Goal: Transaction & Acquisition: Obtain resource

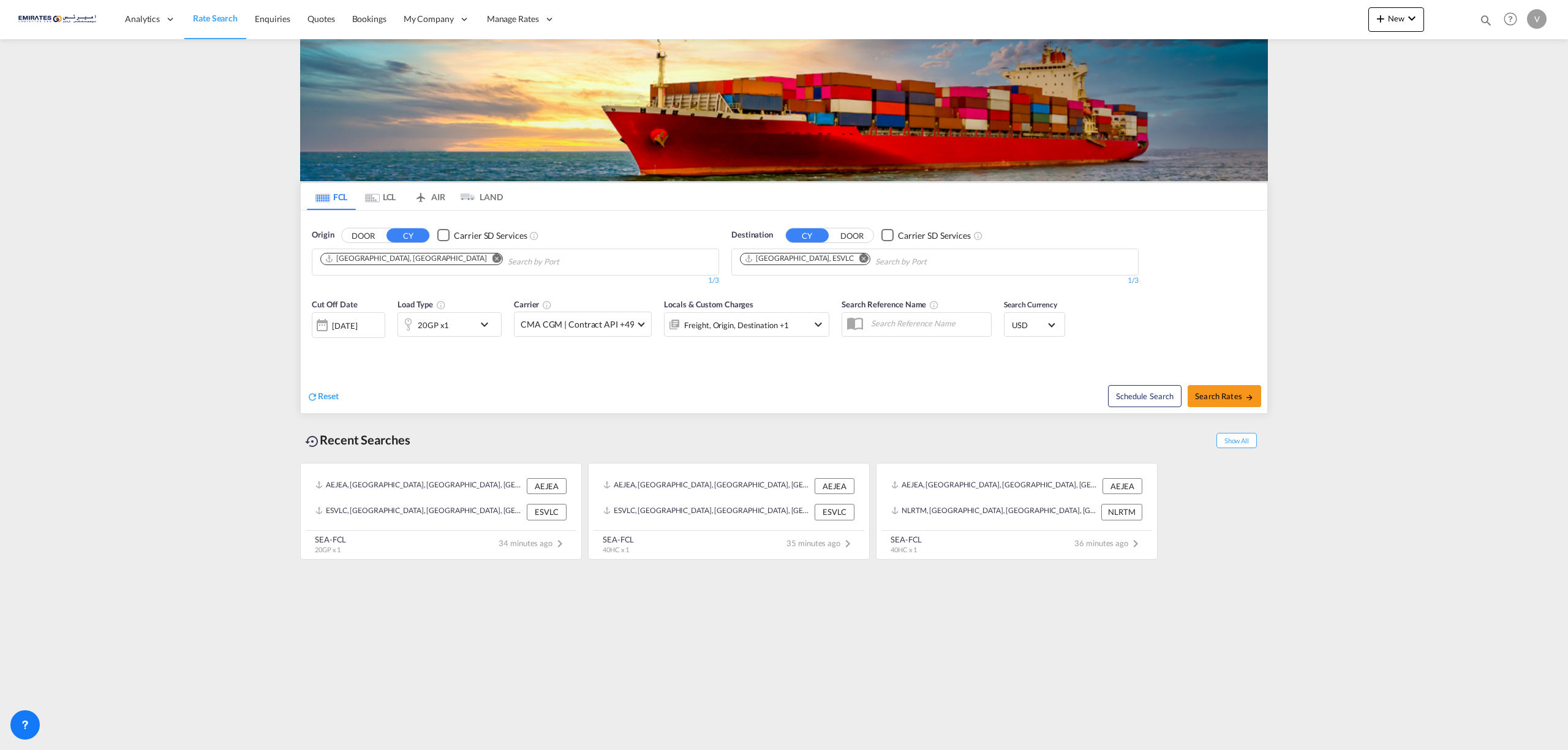
click at [851, 257] on button "Remove" at bounding box center [860, 259] width 18 height 12
click at [818, 257] on body "Analytics Reports Dashboard Rate Search Enquiries Quotes Bookings" at bounding box center [784, 375] width 1568 height 750
click at [817, 257] on input "Chips input." at bounding box center [798, 262] width 116 height 20
type input "ambar"
click at [780, 289] on div "[PERSON_NAME] [GEOGRAPHIC_DATA] TRAMB" at bounding box center [835, 291] width 233 height 36
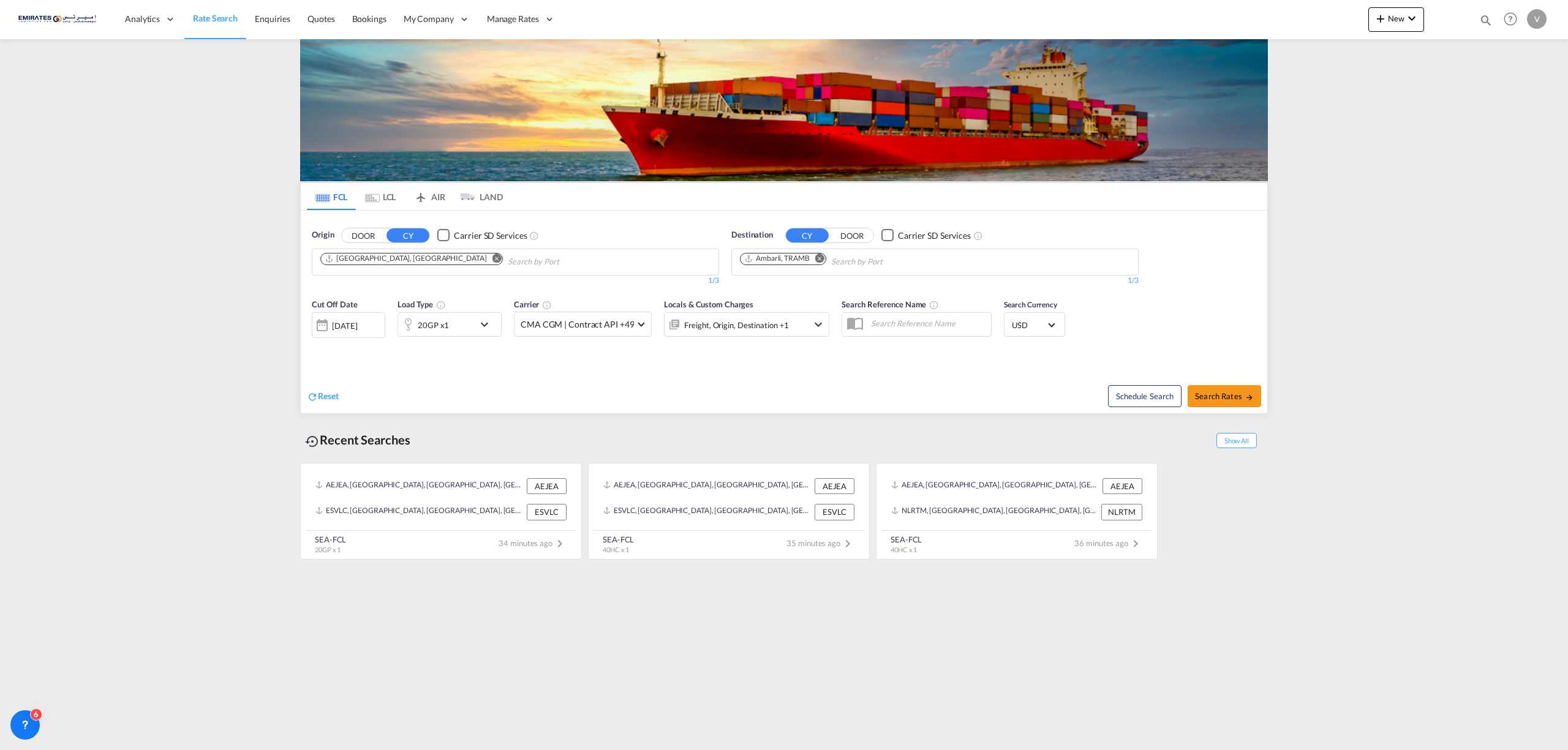
click at [486, 324] on md-icon "icon-chevron-down" at bounding box center [488, 324] width 21 height 15
click at [365, 378] on span "20GP" at bounding box center [348, 379] width 36 height 12
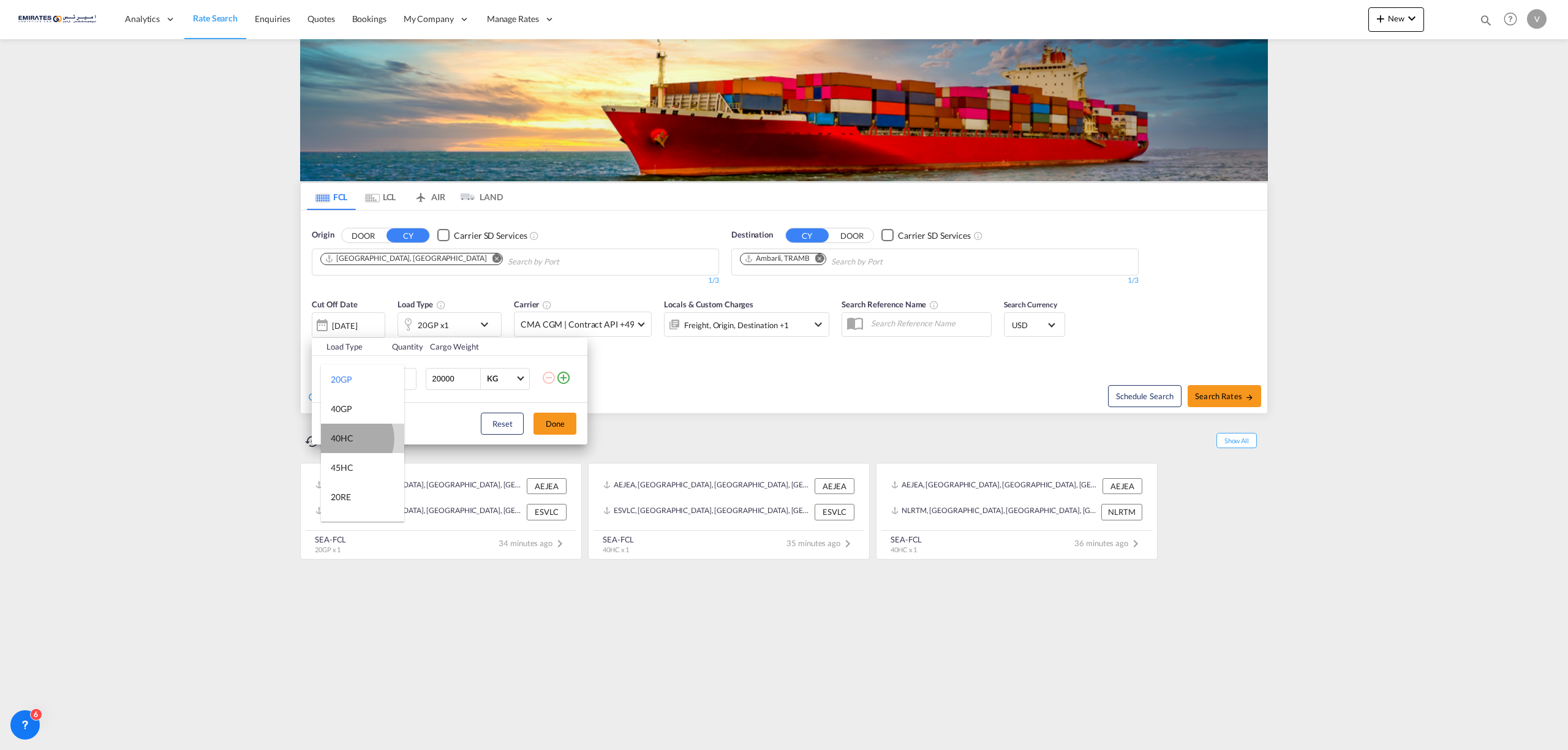
click at [348, 439] on div "40HC" at bounding box center [342, 438] width 22 height 12
click at [544, 424] on button "Done" at bounding box center [554, 423] width 43 height 22
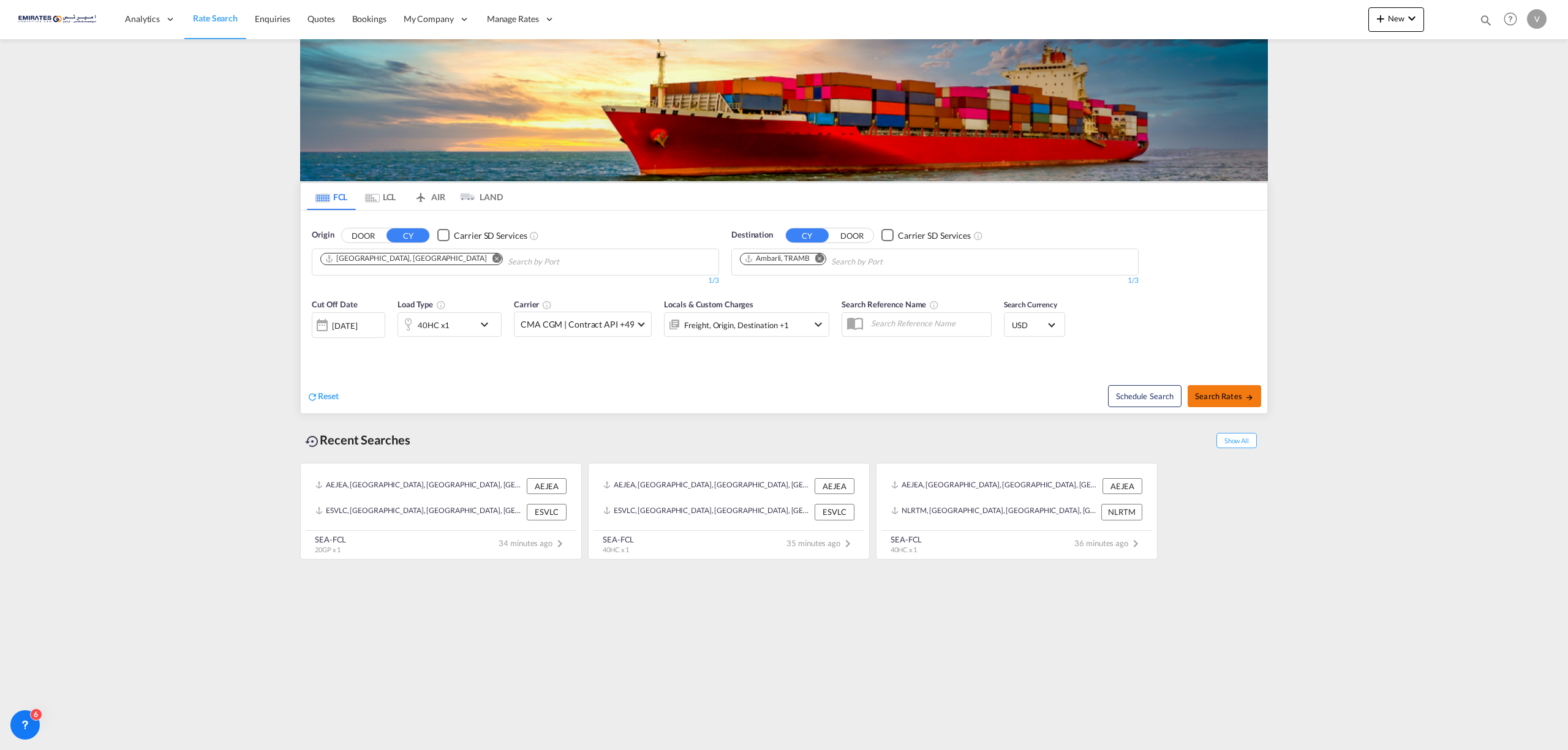
click at [1225, 396] on span "Search Rates" at bounding box center [1224, 396] width 59 height 10
type input "AEJEA to TRAMB / [DATE]"
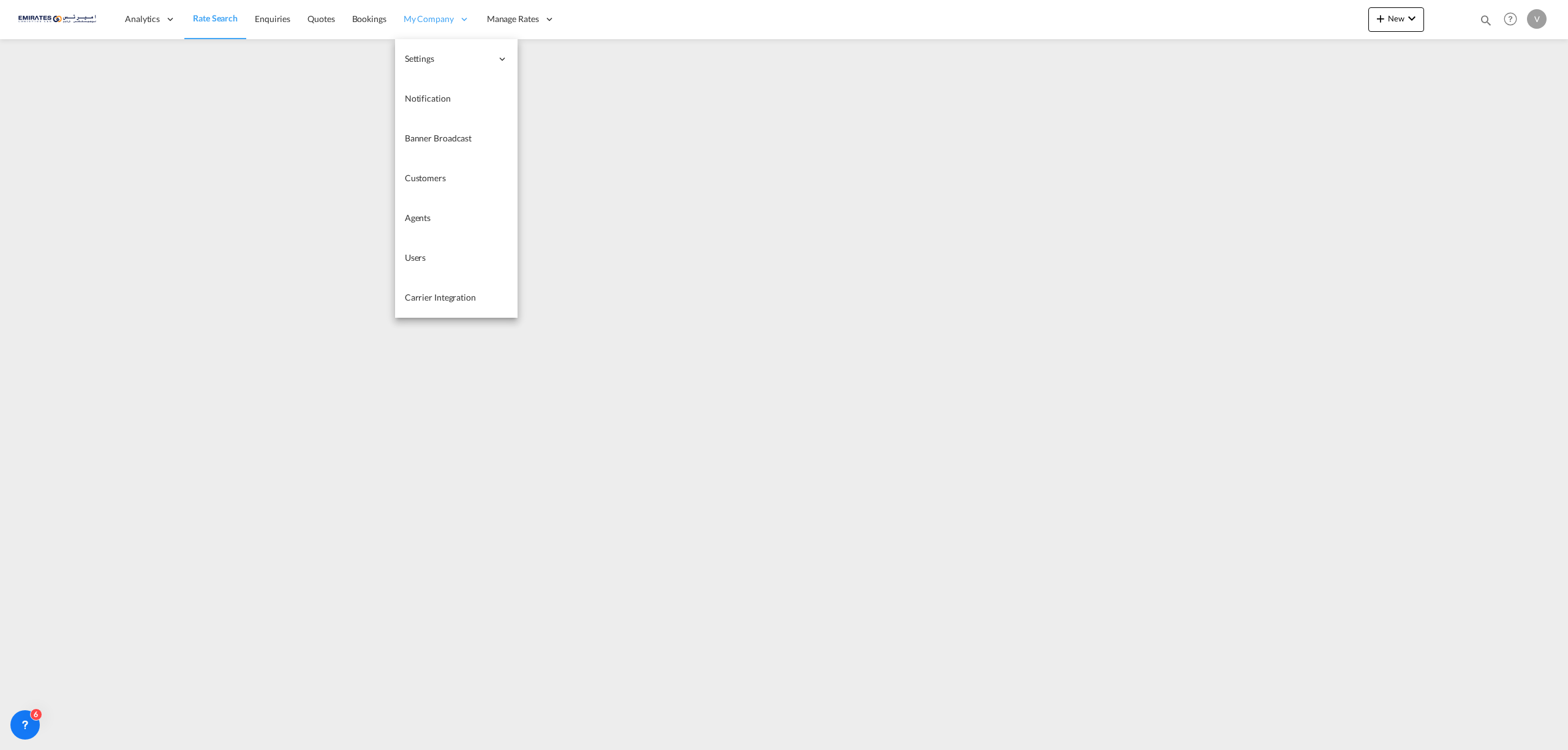
click at [420, 18] on span "My Company" at bounding box center [429, 18] width 50 height 12
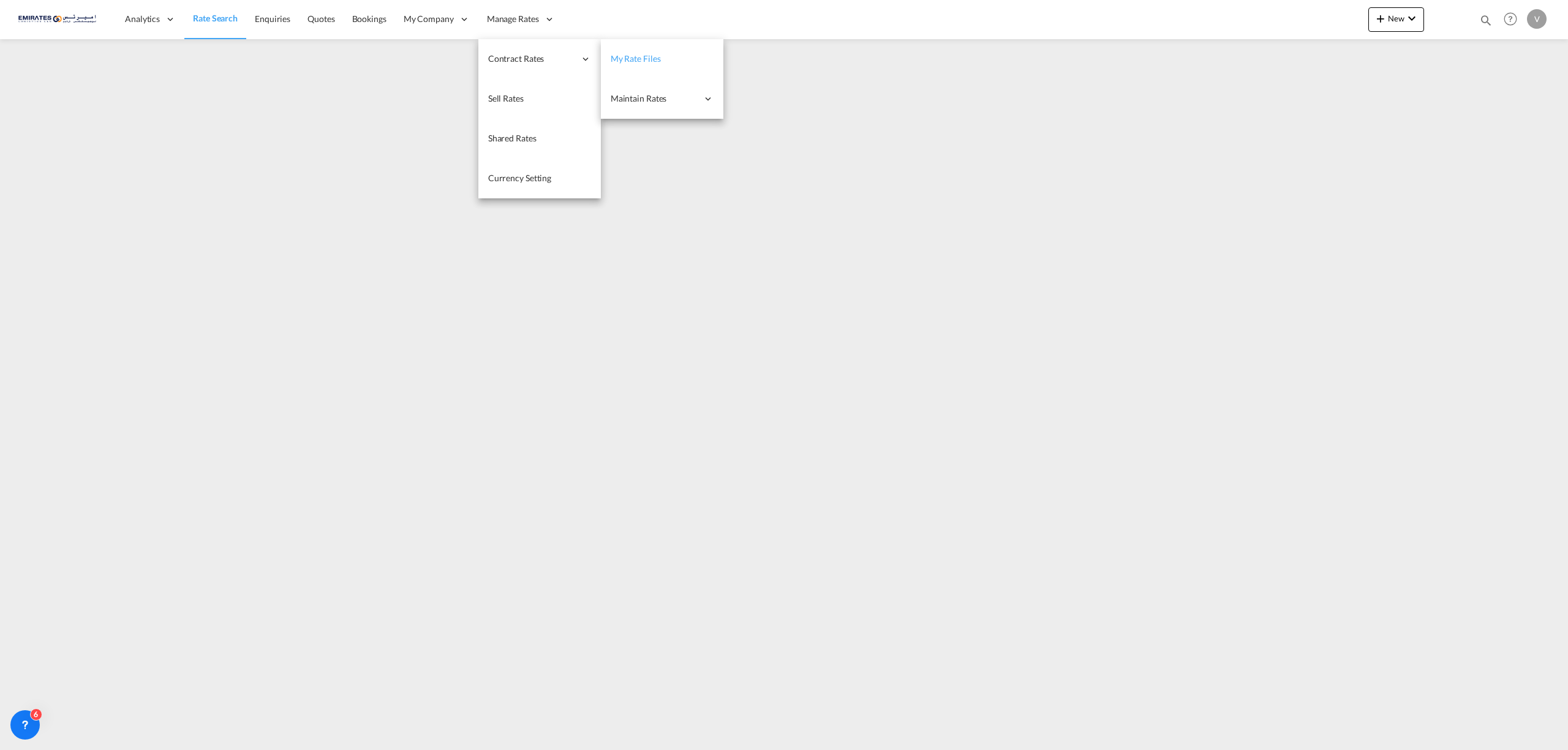
click at [611, 53] on span "My Rate Files" at bounding box center [636, 58] width 50 height 11
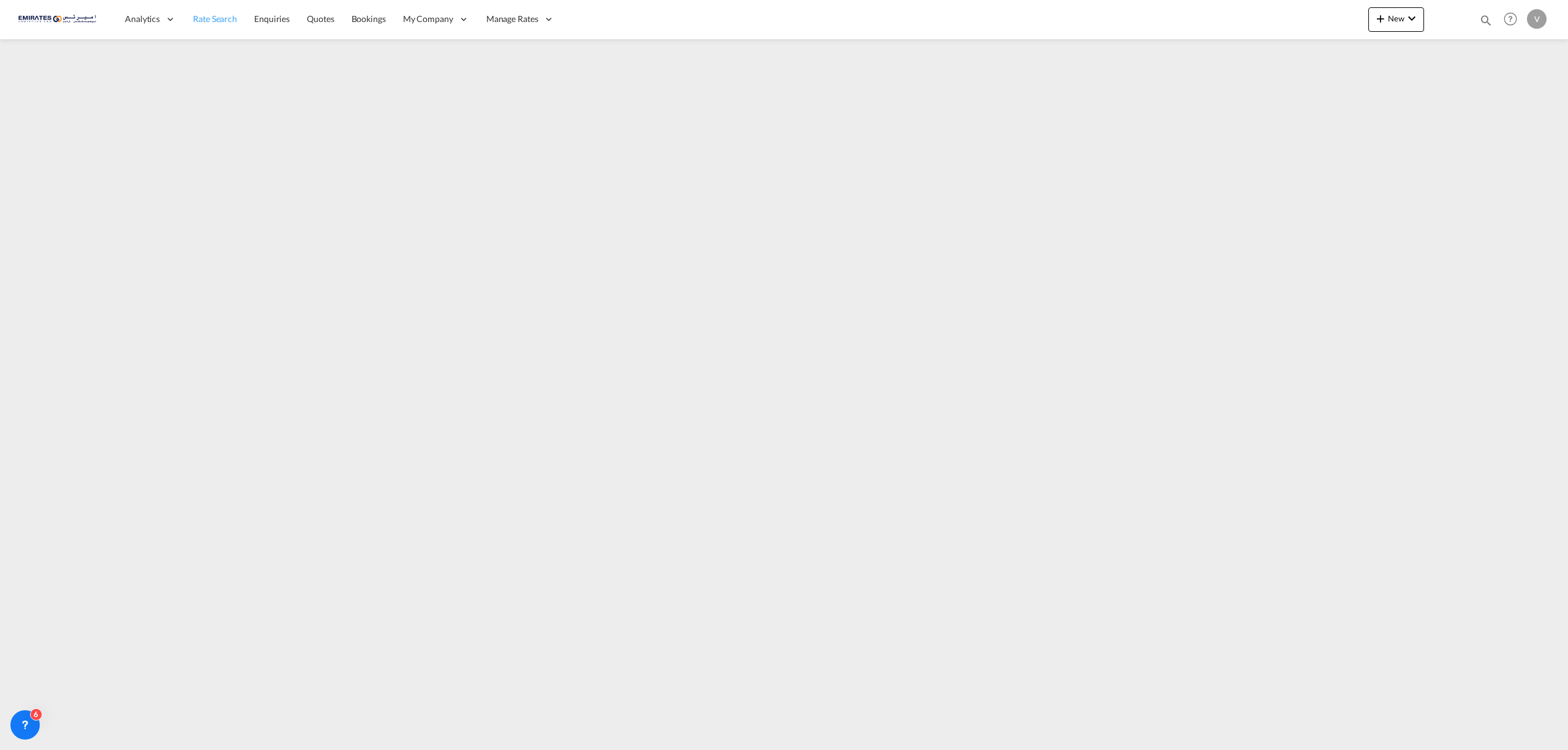
click at [216, 21] on span "Rate Search" at bounding box center [214, 18] width 44 height 11
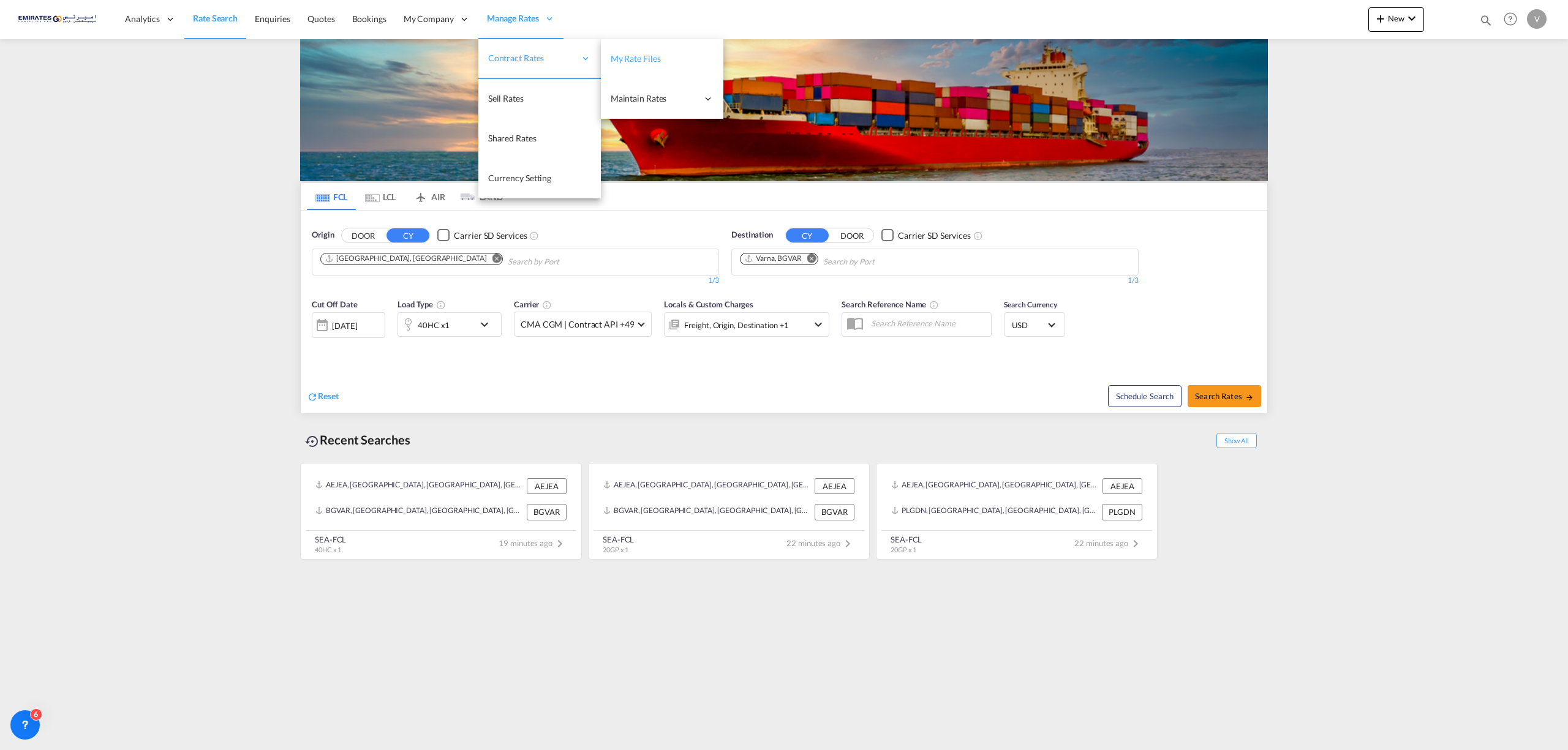
click at [628, 55] on span "My Rate Files" at bounding box center [636, 58] width 50 height 11
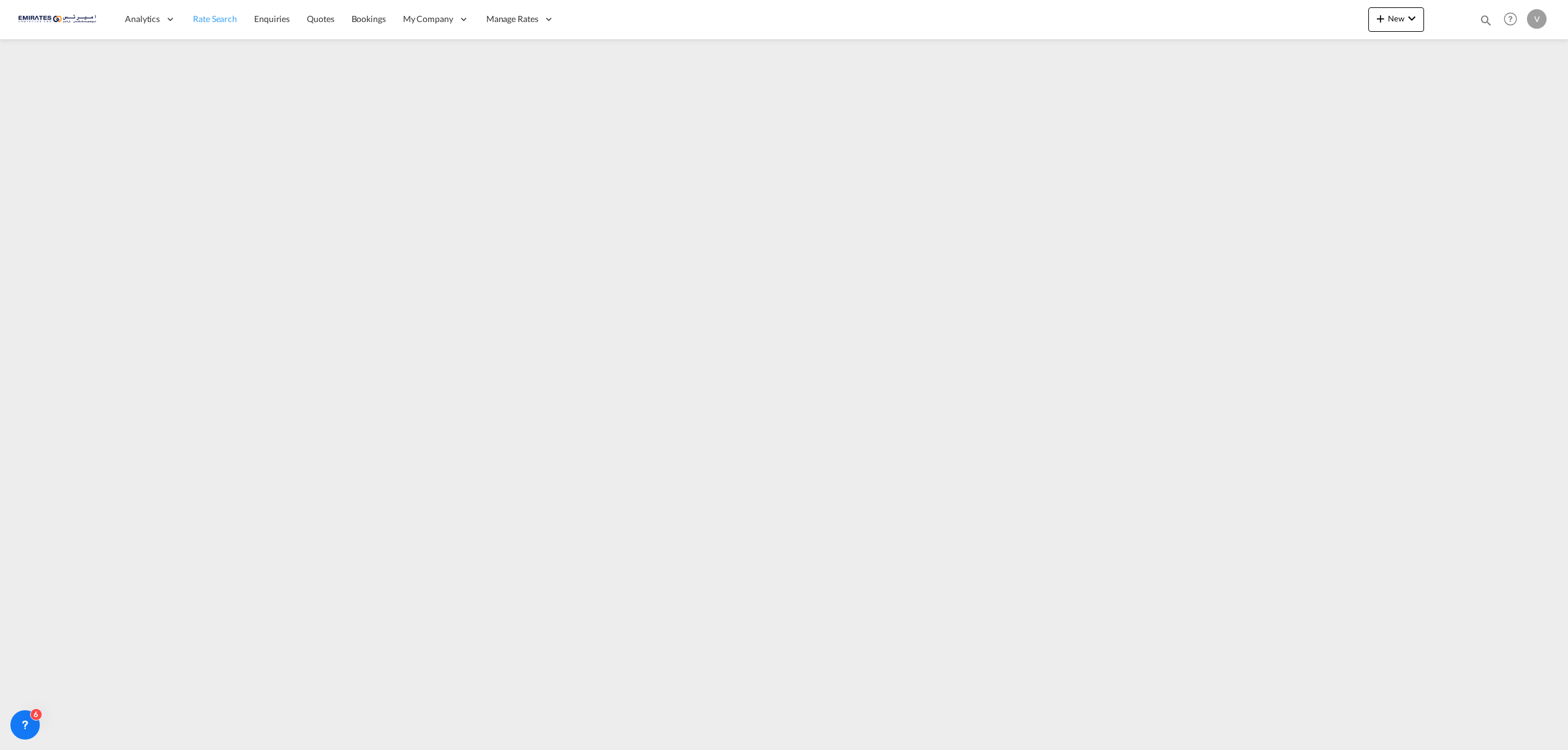
click at [193, 21] on span "Rate Search" at bounding box center [214, 18] width 44 height 11
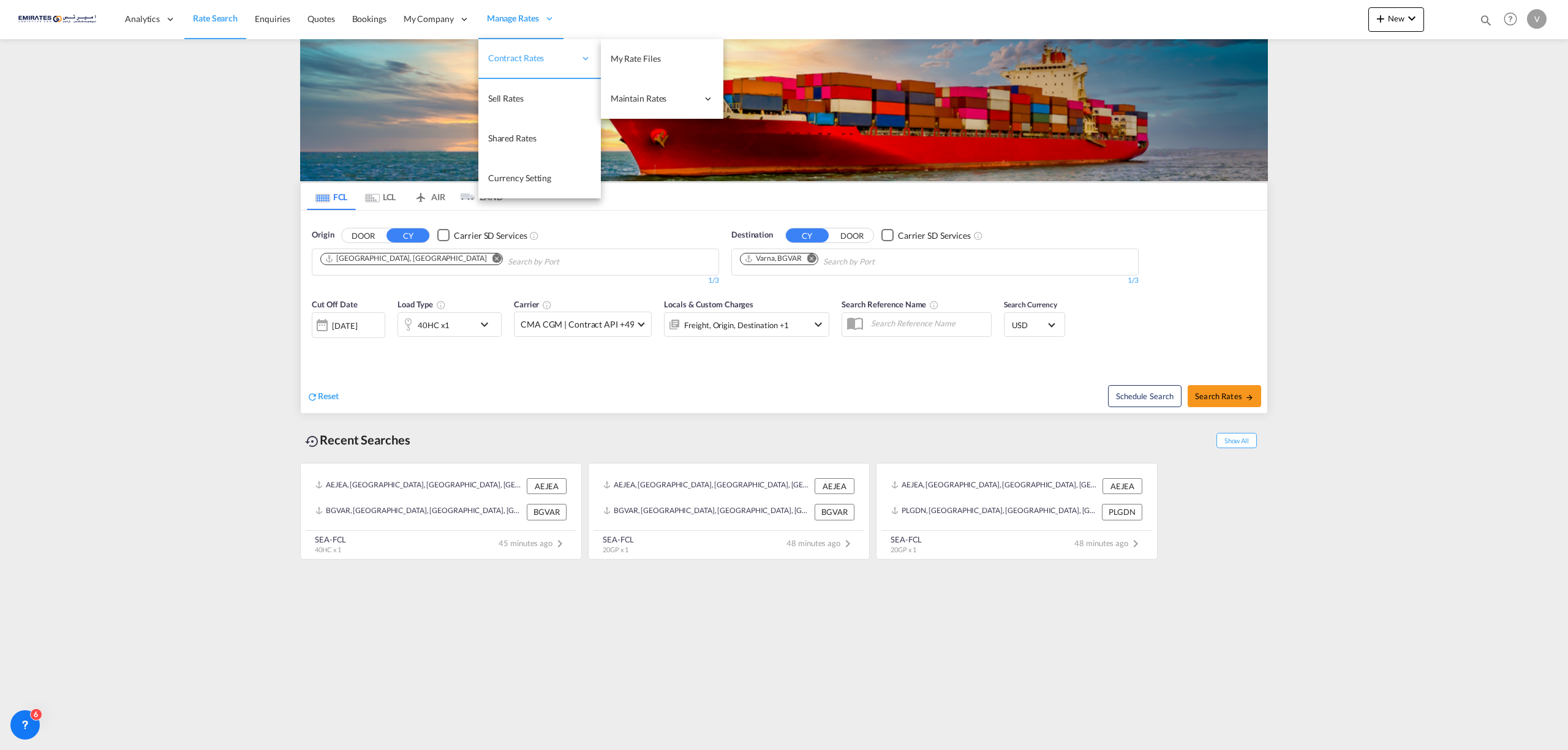
click at [509, 56] on span "Contract Rates" at bounding box center [532, 57] width 87 height 12
click at [640, 64] on span "My Rate Files" at bounding box center [636, 58] width 50 height 12
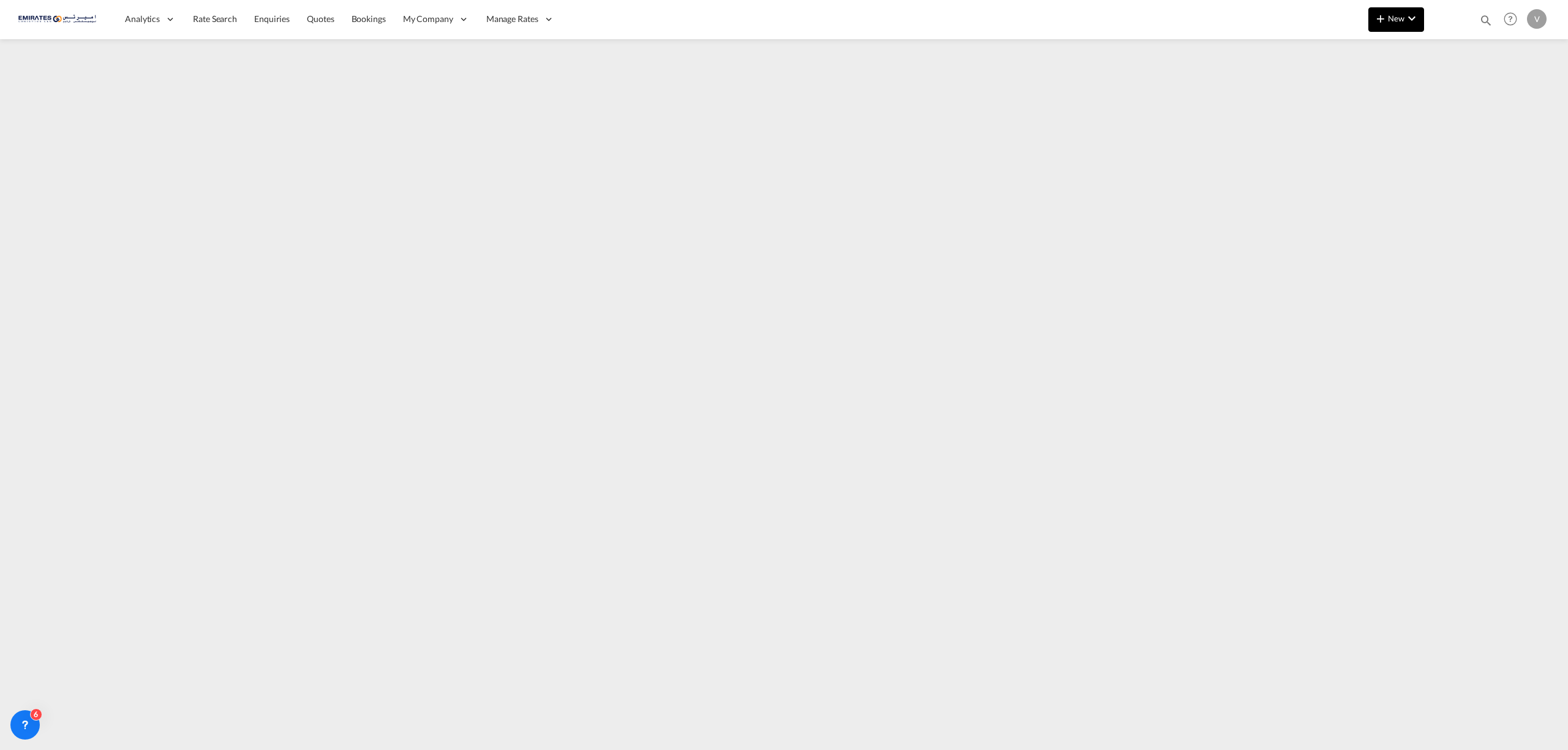
click at [1399, 15] on button "New" at bounding box center [1396, 19] width 56 height 25
click at [1449, 96] on span "Ratesheet" at bounding box center [1446, 92] width 13 height 25
